Goal: Check status

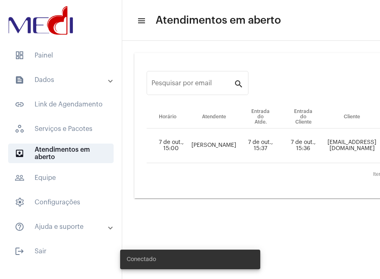
drag, startPoint x: 199, startPoint y: 274, endPoint x: 211, endPoint y: 269, distance: 12.8
click at [219, 265] on div "Conectado" at bounding box center [190, 259] width 160 height 39
drag, startPoint x: 196, startPoint y: 275, endPoint x: 250, endPoint y: 278, distance: 53.9
click at [250, 278] on div "Conectado" at bounding box center [190, 259] width 160 height 39
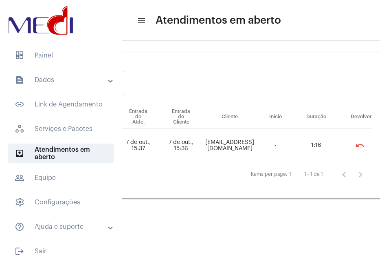
scroll to position [0, 148]
